Goal: Communication & Community: Answer question/provide support

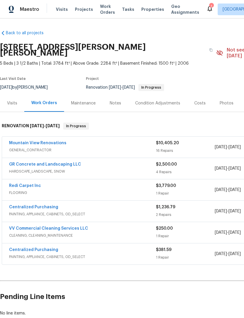
click at [118, 100] on div "Notes" at bounding box center [115, 103] width 11 height 6
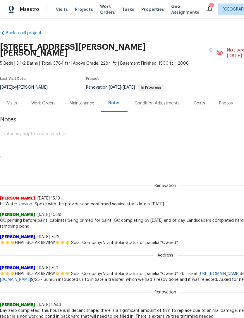
click at [34, 132] on textarea at bounding box center [165, 142] width 323 height 20
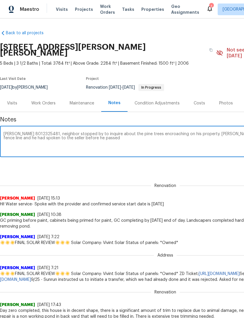
click at [33, 134] on textarea "Todd Mcneil 8012325481, neighbor stopped by to inquire about the pine trees enc…" at bounding box center [165, 142] width 323 height 20
click at [41, 132] on textarea "Todd Mcneil 8012325481, neighbor stopped by to inquire about the pine trees enc…" at bounding box center [165, 142] width 323 height 20
click at [95, 134] on textarea "Todd Mcneil 8012325481, neighbor stopped by to inquire about the pine trees enc…" at bounding box center [165, 142] width 323 height 20
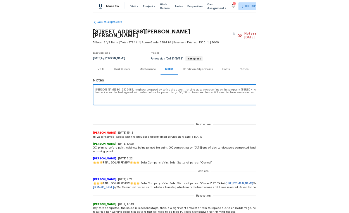
scroll to position [0, 87]
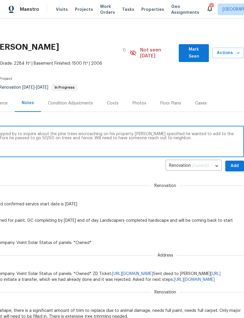
type textarea "Todd Mcneil 8012325481, neighbor stopped by to inquire about the pine trees enc…"
click at [233, 162] on span "Add" at bounding box center [234, 165] width 9 height 7
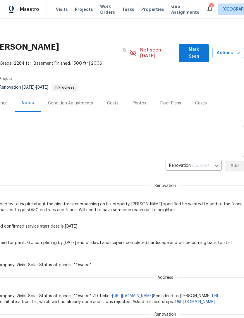
scroll to position [0, 0]
